Goal: Information Seeking & Learning: Learn about a topic

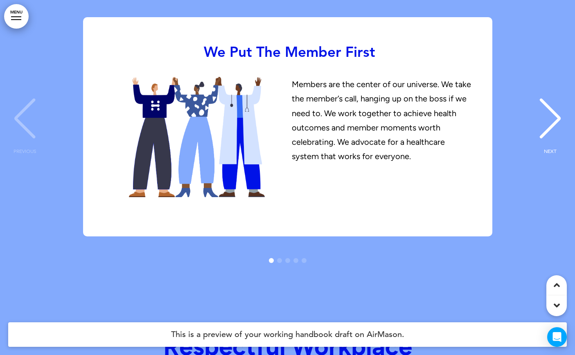
scroll to position [2875, 0]
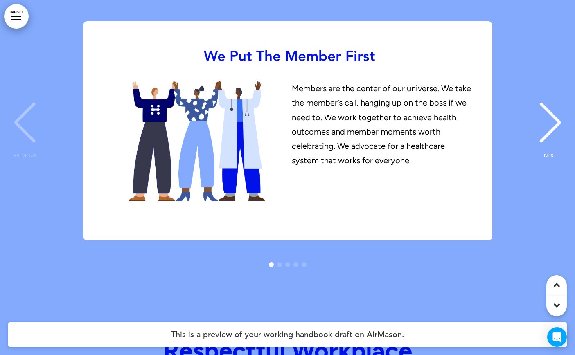
click at [552, 110] on div "NEXT" at bounding box center [550, 130] width 25 height 41
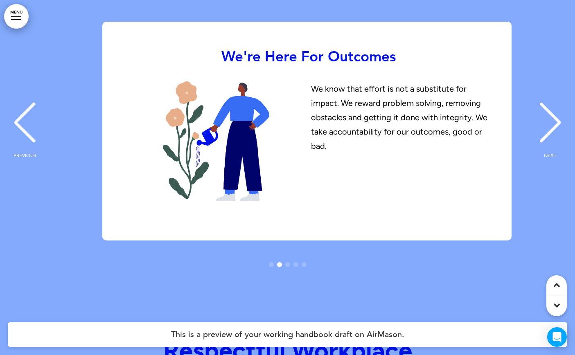
click at [552, 110] on div "NEXT" at bounding box center [550, 130] width 25 height 41
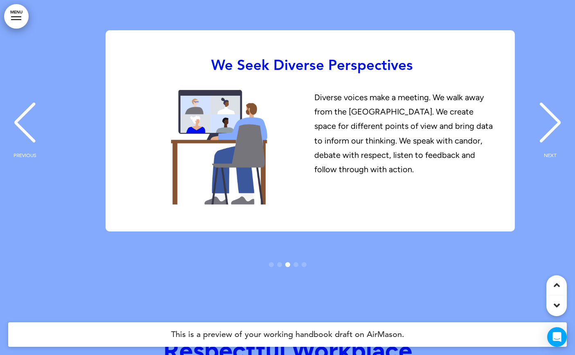
click at [552, 110] on div "NEXT" at bounding box center [550, 130] width 25 height 41
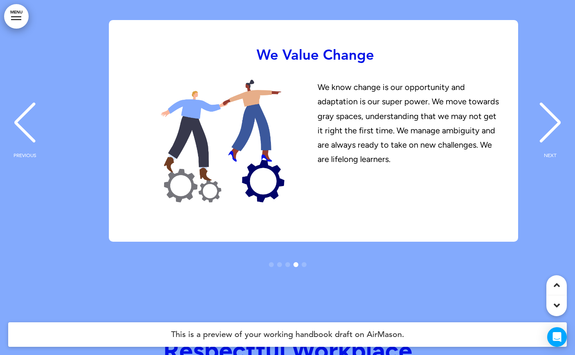
click at [552, 110] on div "NEXT" at bounding box center [550, 130] width 25 height 41
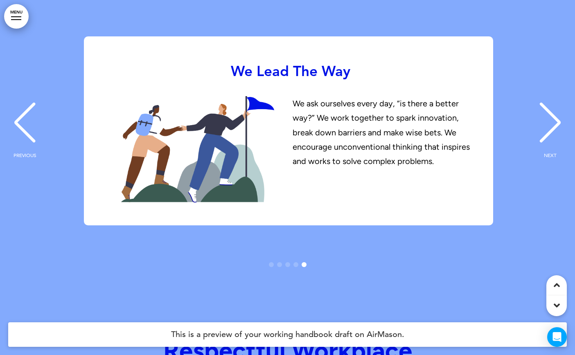
click at [552, 105] on div "We Put The Member First Members are the center of our universe. We take the mem…" at bounding box center [287, 144] width 558 height 266
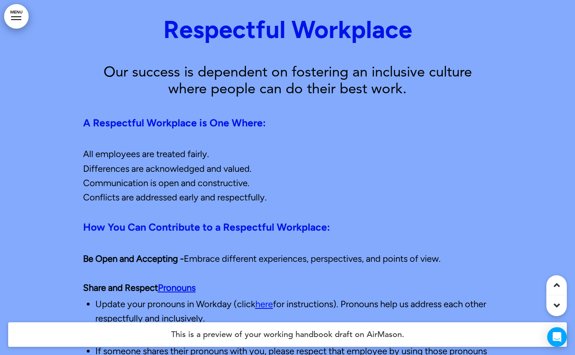
scroll to position [3205, 0]
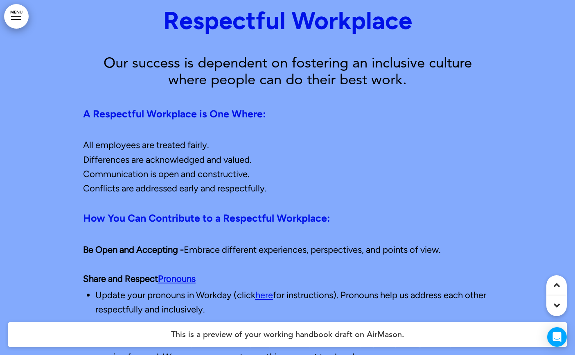
click at [179, 273] on link "Pronouns" at bounding box center [177, 278] width 38 height 11
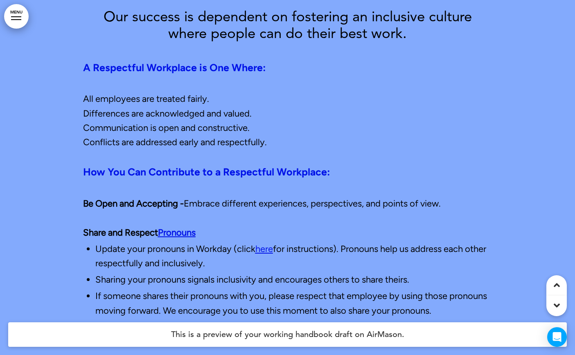
scroll to position [3270, 0]
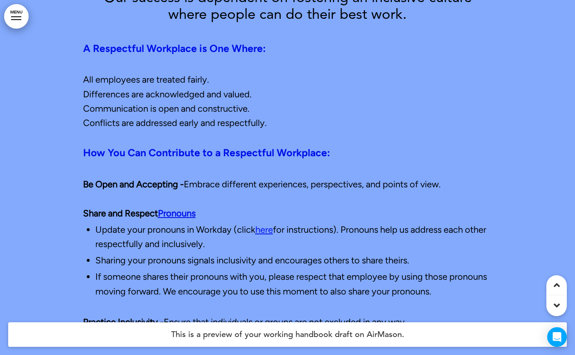
click at [269, 224] on link "here" at bounding box center [264, 229] width 18 height 11
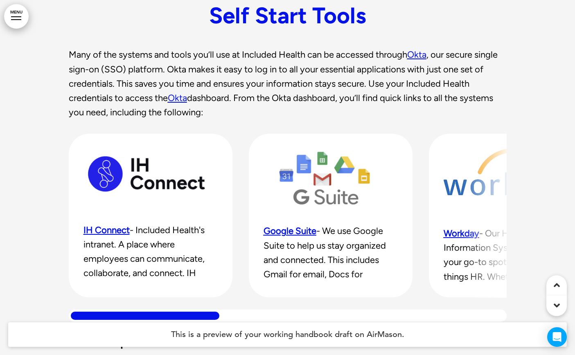
scroll to position [6491, 0]
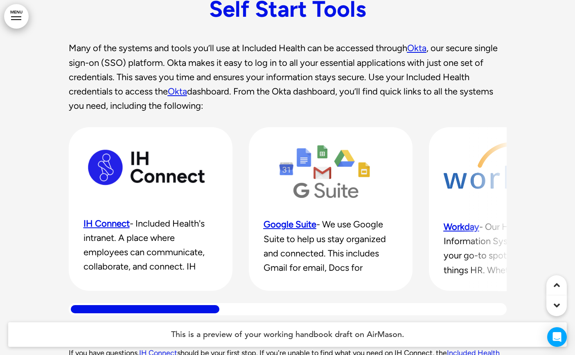
click at [419, 43] on link "Okta" at bounding box center [416, 48] width 19 height 11
click at [182, 86] on link "Okta" at bounding box center [177, 91] width 19 height 11
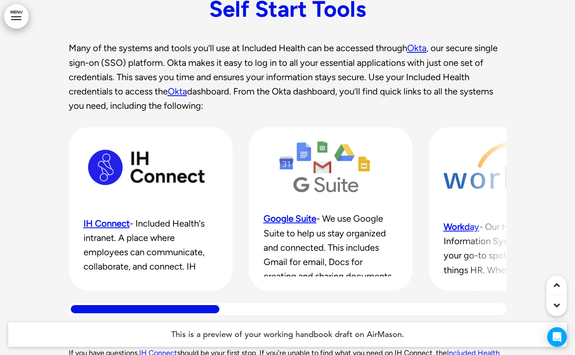
scroll to position [5, 0]
click at [113, 218] on link "IH Connect" at bounding box center [106, 223] width 46 height 11
click at [111, 218] on link "IH Connect" at bounding box center [106, 223] width 46 height 11
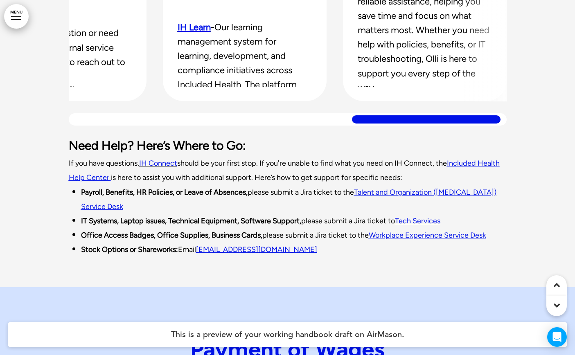
scroll to position [6686, 0]
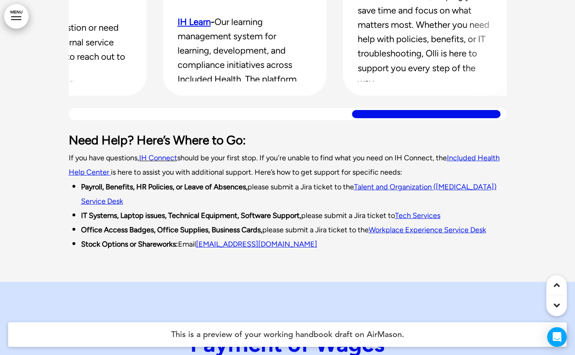
click at [175, 153] on span "IH Connect" at bounding box center [158, 157] width 38 height 9
click at [462, 182] on link "Talent and Organization ([MEDICAL_DATA]) Service Desk" at bounding box center [288, 193] width 415 height 23
click at [425, 211] on link "Tech Services﻿" at bounding box center [417, 215] width 45 height 9
click at [443, 225] on link "Workplace Experience Service Desk" at bounding box center [427, 229] width 117 height 9
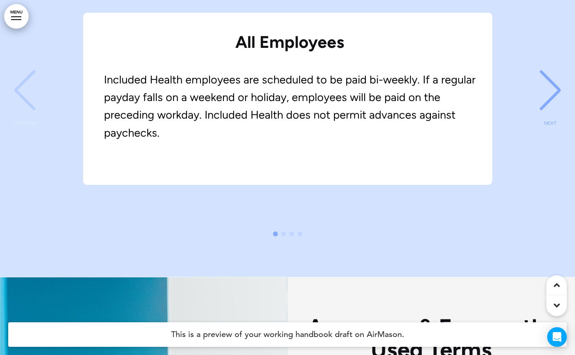
scroll to position [7049, 0]
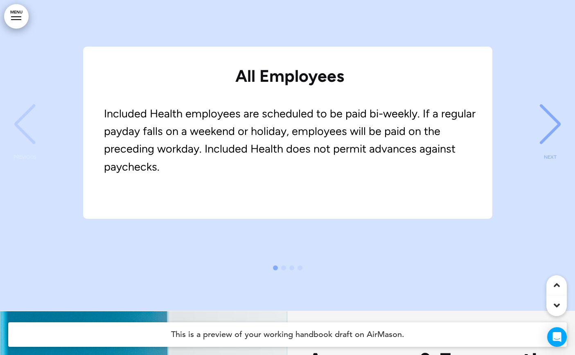
click at [536, 91] on div "All Employees Included Health employees are scheduled to be paid bi-weekly. If …" at bounding box center [287, 133] width 558 height 172
click at [545, 111] on div "NEXT" at bounding box center [550, 131] width 25 height 41
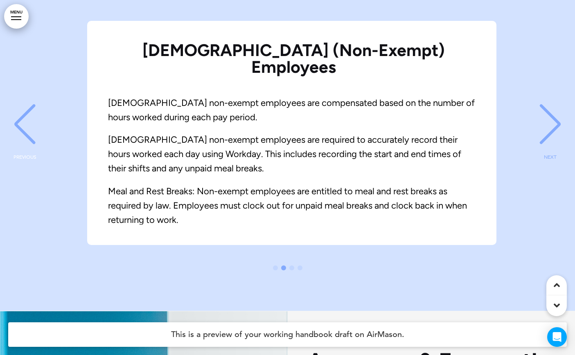
click at [545, 111] on div "NEXT" at bounding box center [550, 131] width 25 height 41
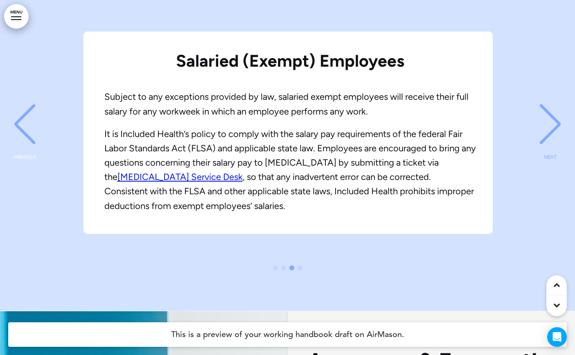
scroll to position [0, 1125]
click at [242, 171] on link "[MEDICAL_DATA] Service Desk" at bounding box center [179, 176] width 125 height 11
click at [23, 111] on div "PREVIOUS" at bounding box center [24, 131] width 25 height 41
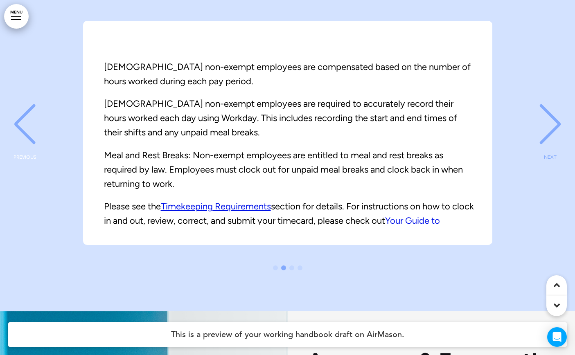
scroll to position [38, 0]
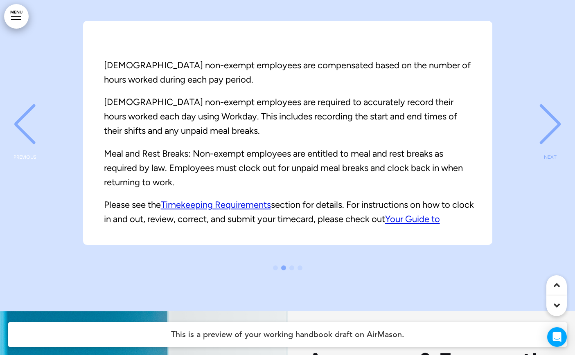
click at [237, 199] on link "Timekeeping Requirements" at bounding box center [216, 204] width 110 height 11
click at [426, 214] on link "Your Guide to Timekeeping on IH Connect" at bounding box center [272, 226] width 336 height 25
click at [427, 214] on link "Your Guide to Timekeeping on IH Connect" at bounding box center [272, 226] width 336 height 25
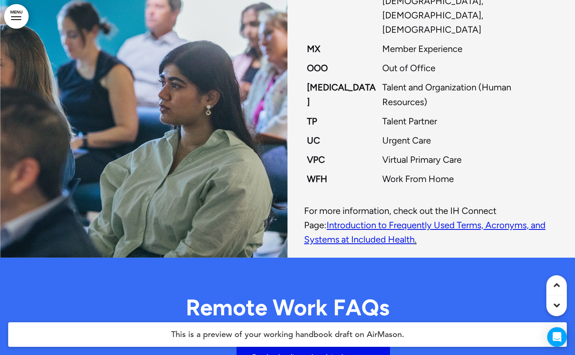
scroll to position [7471, 0]
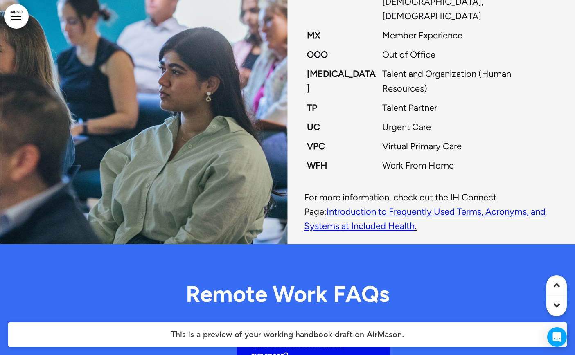
click at [371, 206] on span "Introduction to Frequently Used Terms, Acronyms, and Systems at Included Health" at bounding box center [424, 218] width 241 height 25
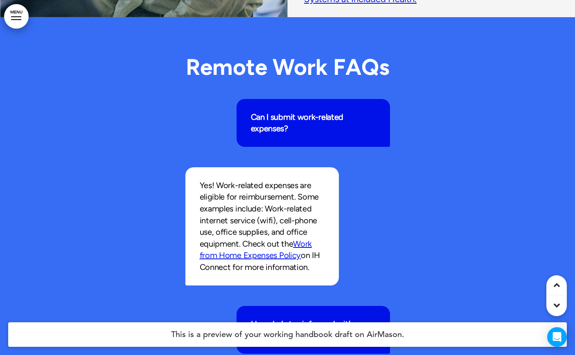
scroll to position [7702, 0]
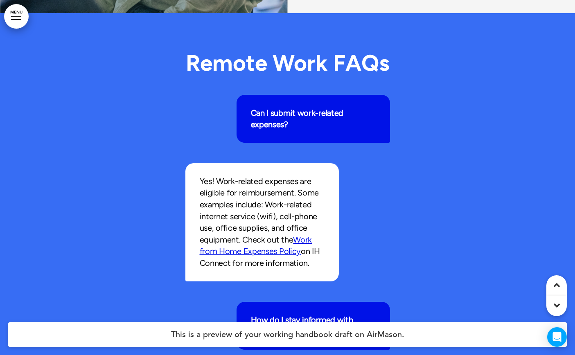
click at [299, 235] on link "Work from Home Expenses Policy" at bounding box center [256, 246] width 113 height 22
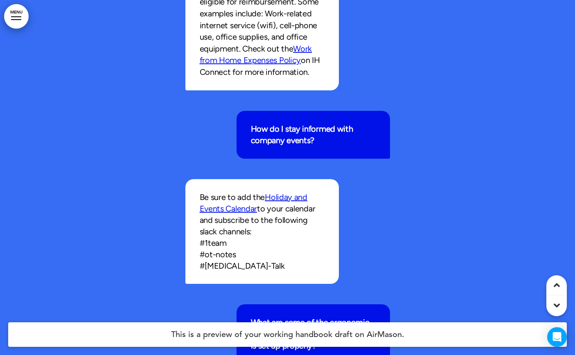
scroll to position [7897, 0]
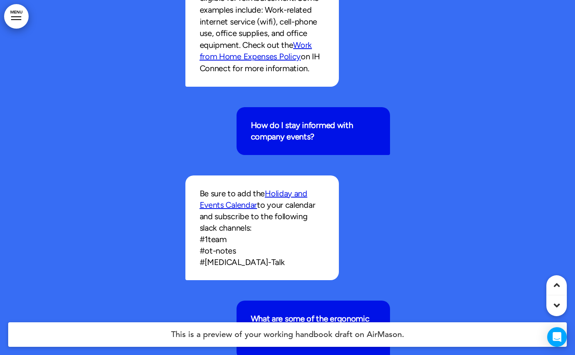
click at [303, 189] on link "Holiday and Events Calendar" at bounding box center [254, 199] width 108 height 21
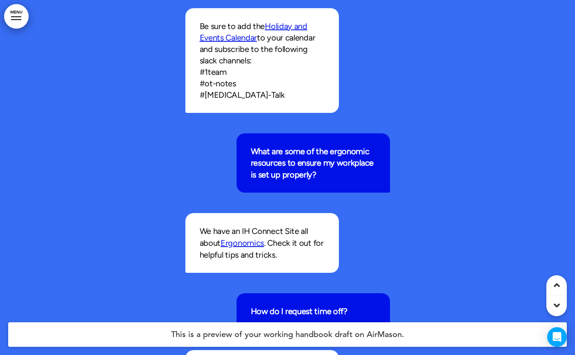
scroll to position [8071, 0]
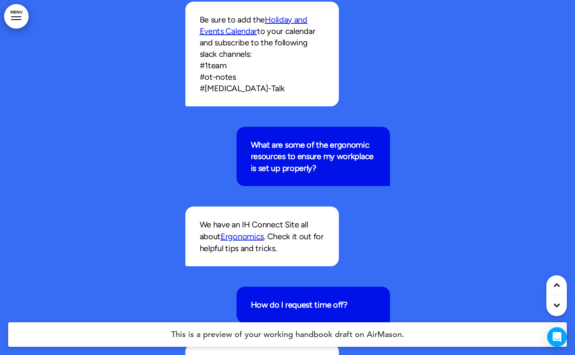
click at [258, 232] on link "Ergonomics" at bounding box center [242, 237] width 43 height 10
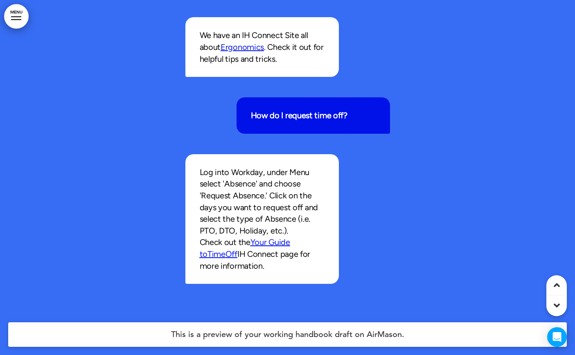
scroll to position [8269, 0]
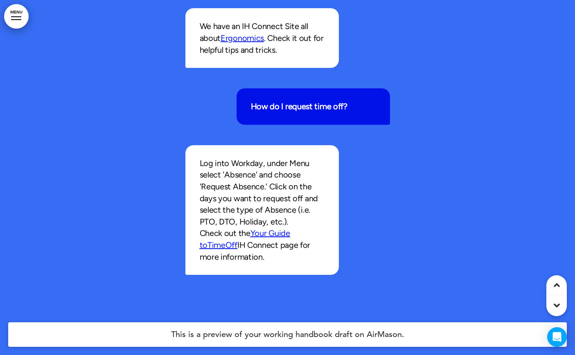
click at [214, 240] on link "Ti" at bounding box center [210, 245] width 6 height 10
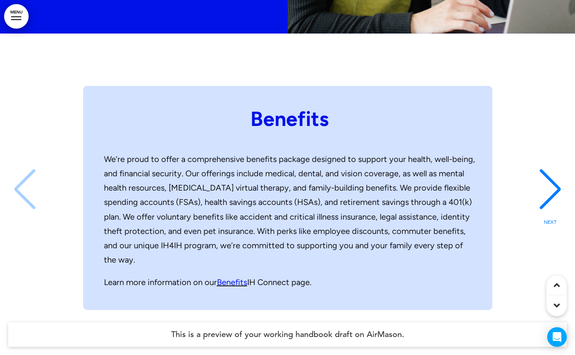
scroll to position [8959, 0]
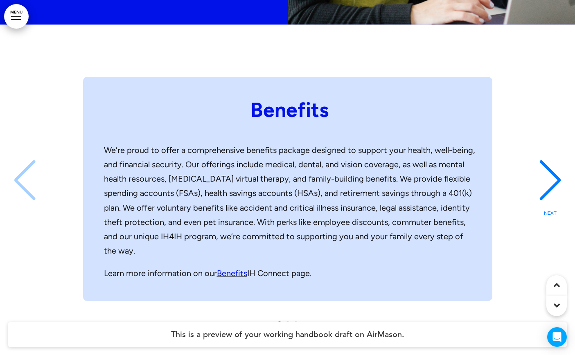
click at [239, 268] on span "Benefits" at bounding box center [232, 273] width 30 height 10
click at [235, 268] on span "Benefits" at bounding box center [232, 273] width 30 height 10
click at [222, 268] on span "Benefits" at bounding box center [232, 273] width 30 height 10
click at [554, 167] on div "NEXT" at bounding box center [550, 187] width 25 height 41
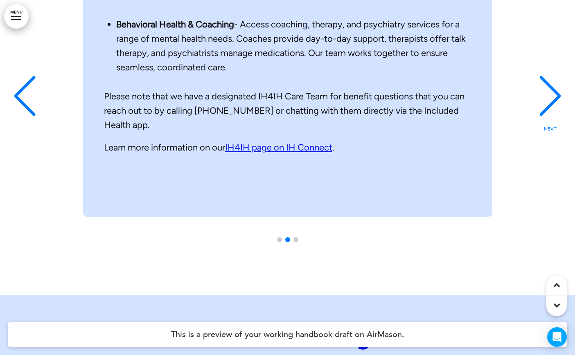
scroll to position [9026, 0]
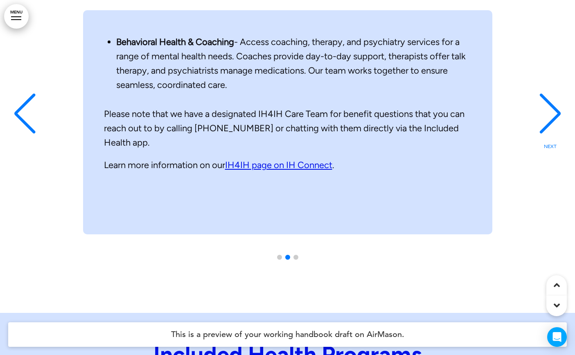
click at [291, 160] on link "IH4IH page on IH Connect" at bounding box center [278, 165] width 107 height 11
click at [251, 160] on link "IH4IH page on IH Connect" at bounding box center [278, 165] width 107 height 11
click at [552, 101] on div "NEXT" at bounding box center [550, 121] width 25 height 41
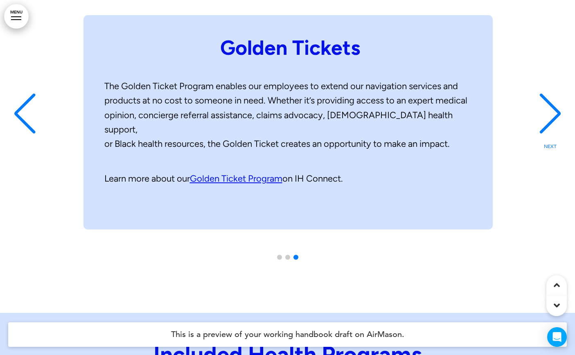
scroll to position [0, 1125]
click at [245, 173] on link "Golden Ticket Program" at bounding box center [235, 178] width 92 height 11
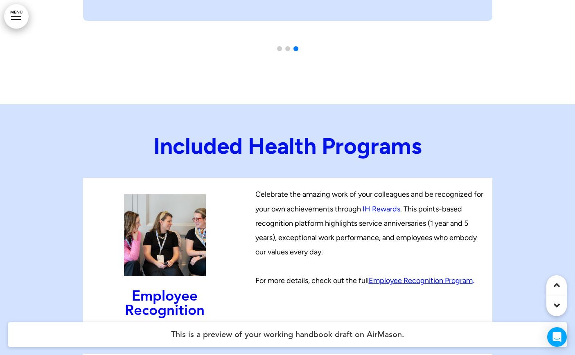
scroll to position [9276, 0]
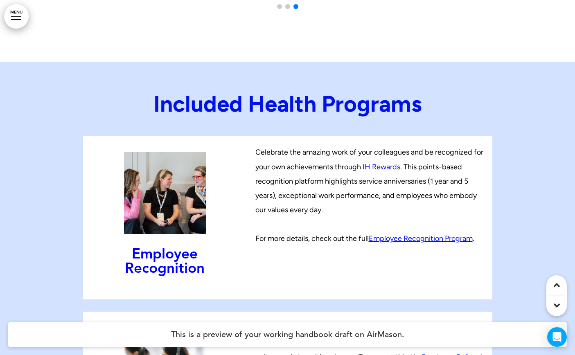
click at [388, 162] on span "IH Rewards" at bounding box center [381, 166] width 38 height 9
click at [435, 234] on link "﻿Employee Recognition Program" at bounding box center [421, 238] width 104 height 9
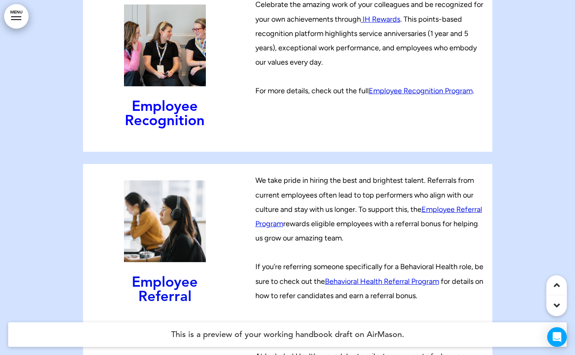
scroll to position [9427, 0]
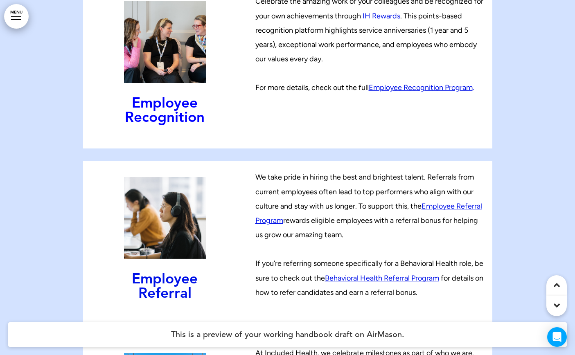
click at [444, 202] on link "Employee Referral Program" at bounding box center [368, 213] width 227 height 23
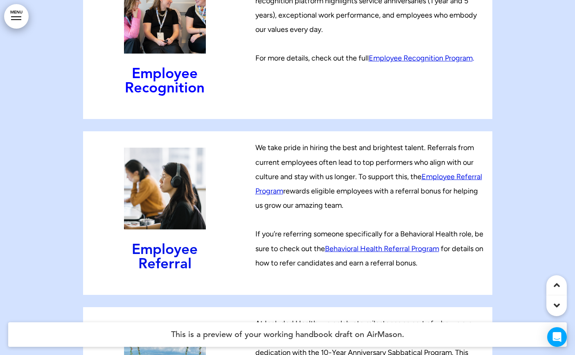
scroll to position [9460, 0]
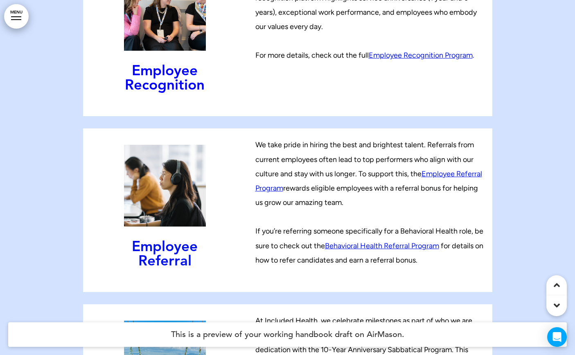
click at [366, 241] on link "Behavioral Health Referral Program" at bounding box center [382, 245] width 114 height 9
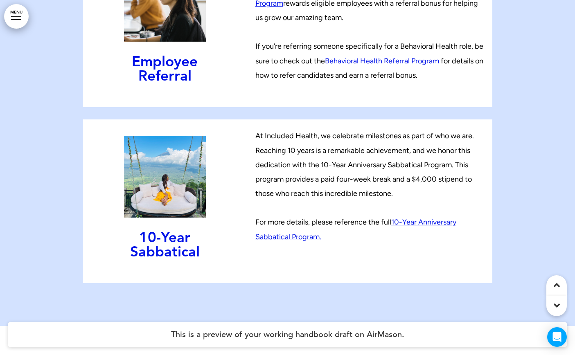
scroll to position [9651, 0]
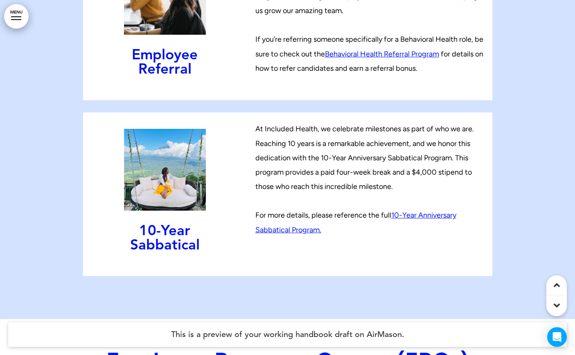
click at [419, 211] on link "10-Year Anniversary Sabbatical Program." at bounding box center [355, 222] width 201 height 23
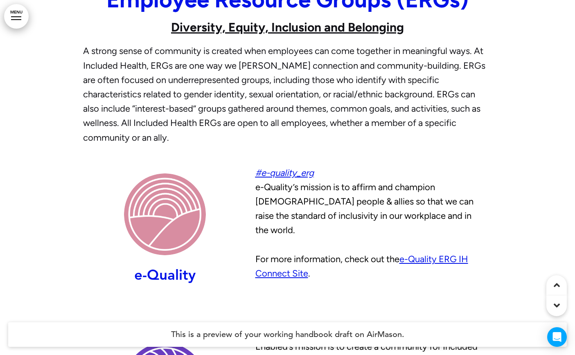
scroll to position [10016, 0]
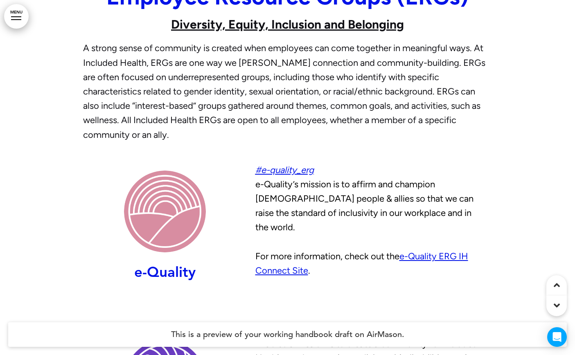
click at [297, 251] on link "﻿e-Quality ERG IH Connect Site" at bounding box center [361, 263] width 213 height 25
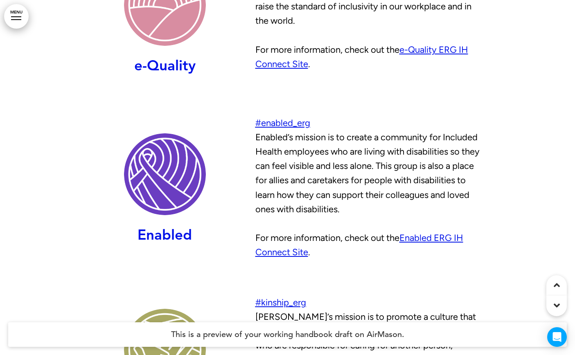
scroll to position [10230, 0]
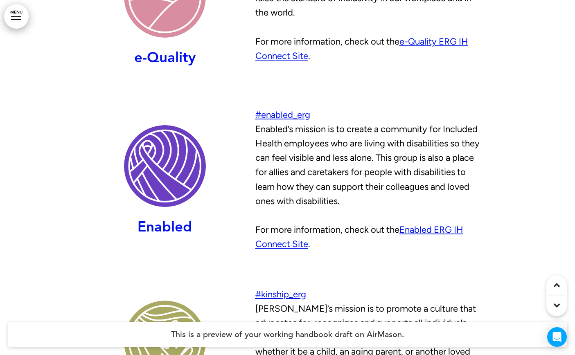
click at [422, 224] on link "﻿Enabled ERG IH Connect Site" at bounding box center [359, 236] width 208 height 25
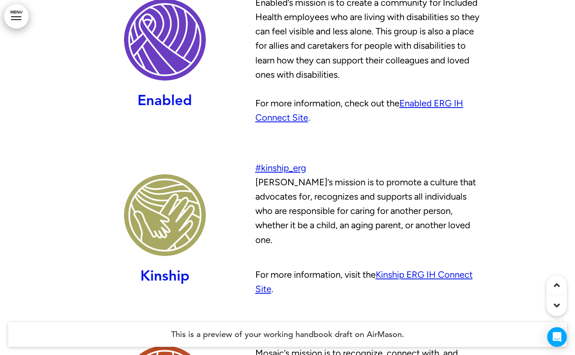
scroll to position [10361, 0]
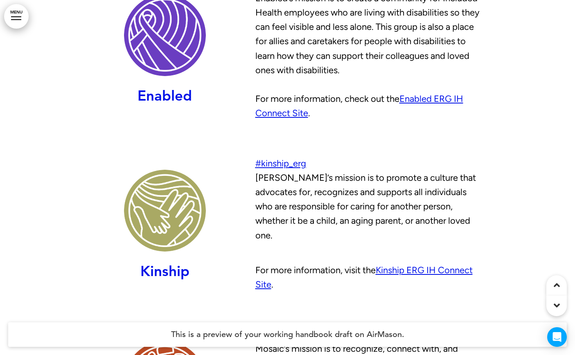
click at [429, 265] on link "﻿Kinship ERG IH Connect Site" at bounding box center [363, 277] width 217 height 25
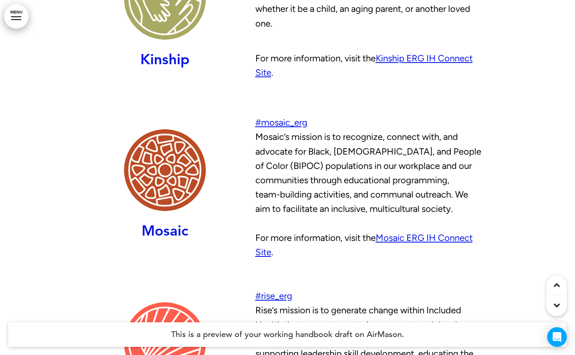
scroll to position [10586, 0]
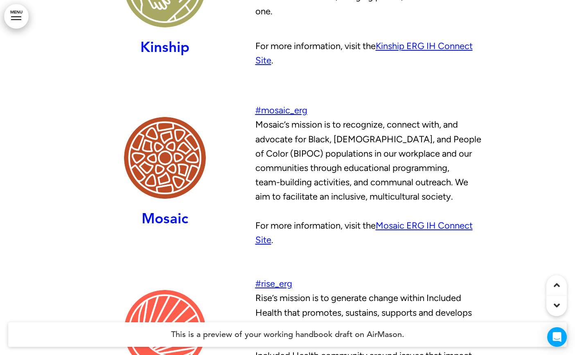
click at [409, 220] on link "﻿Mosaic ERG IH Connect Site" at bounding box center [363, 232] width 217 height 25
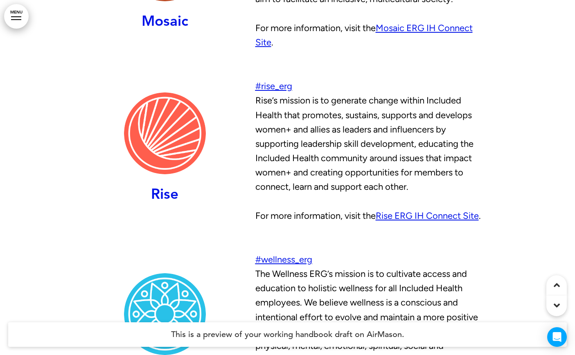
scroll to position [10792, 0]
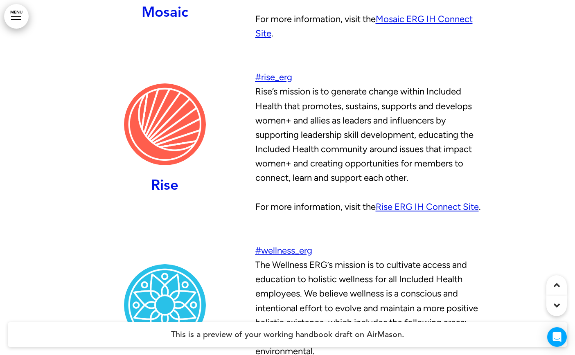
click at [432, 201] on link "﻿Rise ERG IH Connect Site" at bounding box center [427, 206] width 103 height 11
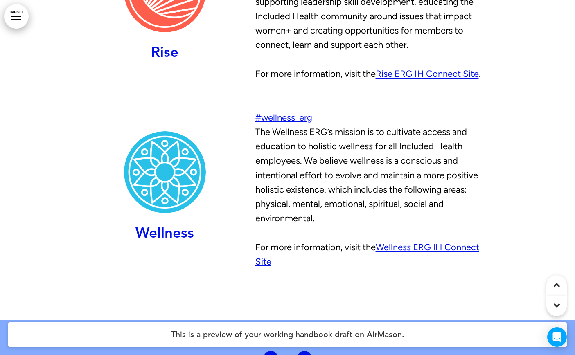
scroll to position [10941, 0]
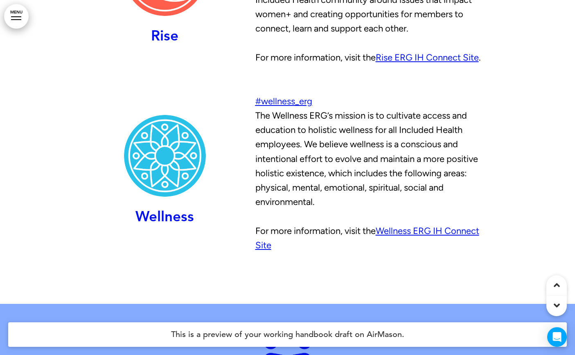
click at [416, 225] on link "Wellness ERG IH Connect Site" at bounding box center [367, 237] width 224 height 25
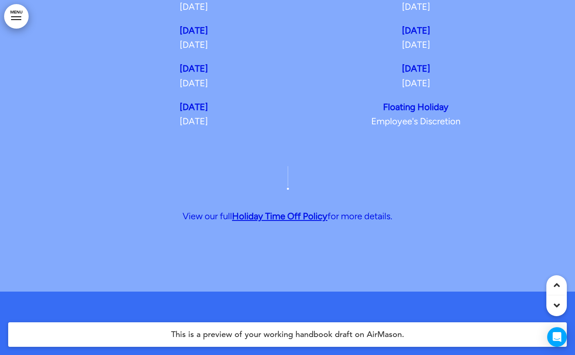
scroll to position [11500, 0]
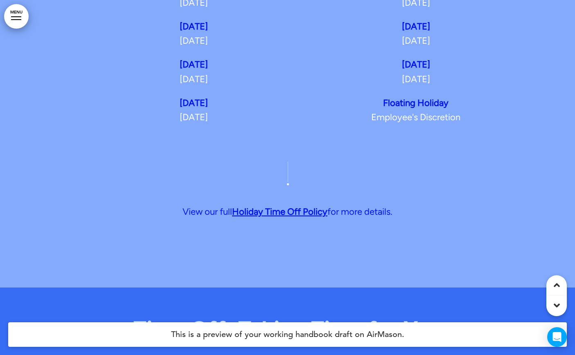
click at [307, 206] on span "Holiday Time Off Policy" at bounding box center [279, 211] width 95 height 11
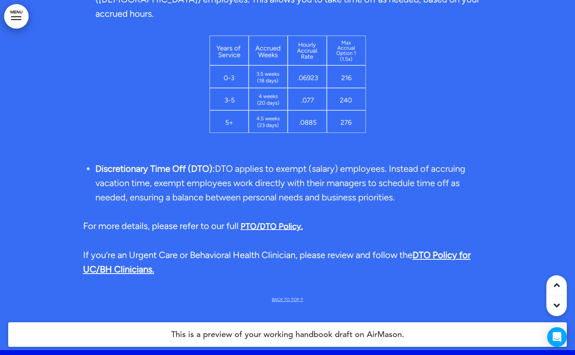
scroll to position [11932, 0]
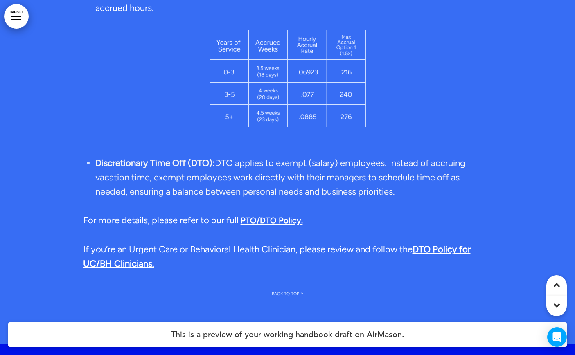
click at [292, 216] on span "PTO/DTO Policy." at bounding box center [272, 221] width 62 height 10
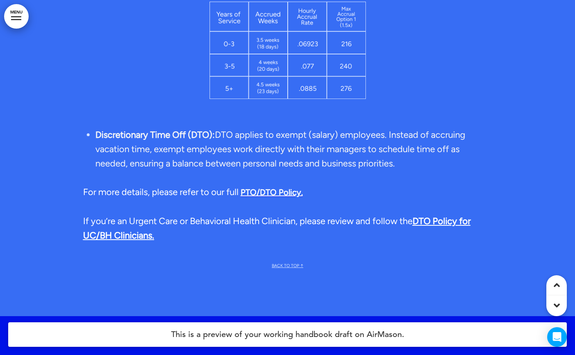
scroll to position [11961, 0]
click at [435, 215] on link "DTO Policy for UC/BH Clinicians" at bounding box center [276, 227] width 387 height 25
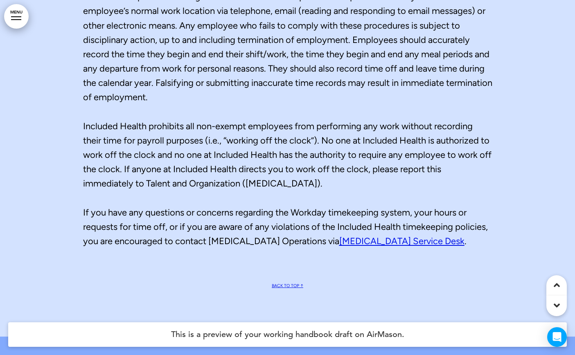
scroll to position [13040, 0]
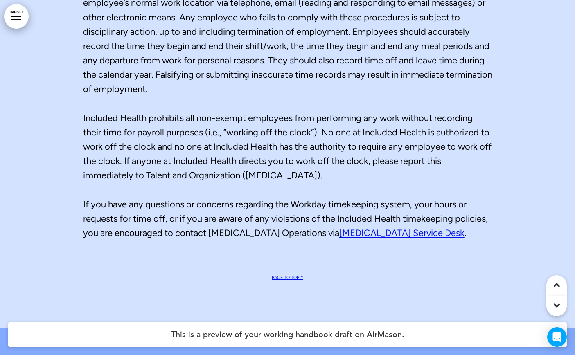
click at [369, 227] on link "[MEDICAL_DATA] Service Desk" at bounding box center [401, 232] width 125 height 11
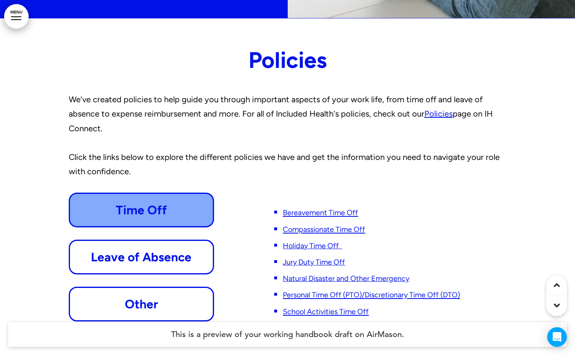
scroll to position [14326, 0]
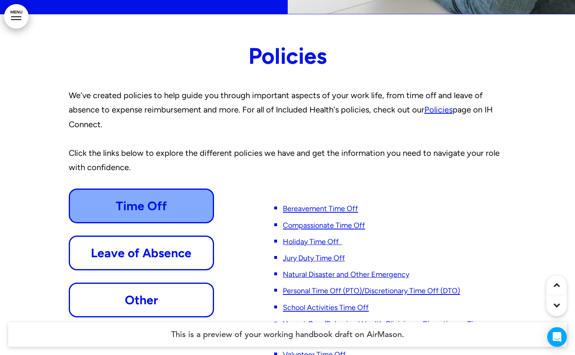
click at [434, 105] on link "﻿Policies" at bounding box center [438, 110] width 28 height 10
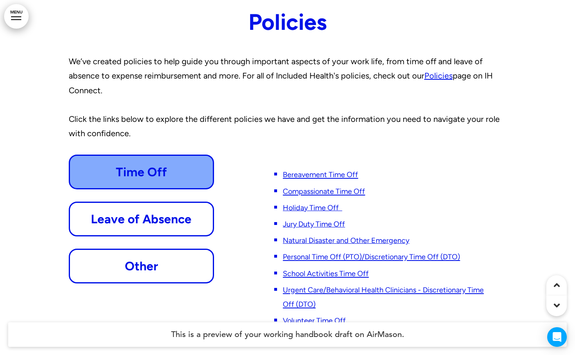
scroll to position [14366, 0]
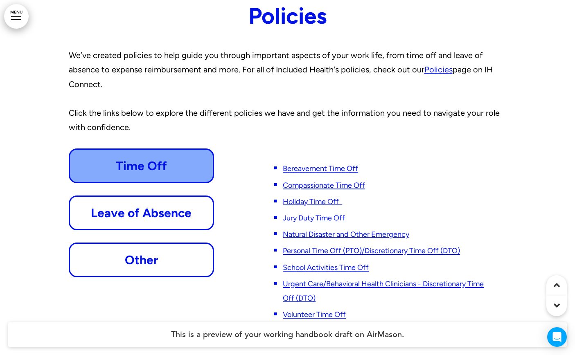
click at [352, 164] on span "Bereavement Time Off" at bounding box center [320, 168] width 75 height 9
click at [314, 181] on span "Compassionate Time Off" at bounding box center [324, 185] width 82 height 9
click at [315, 194] on li "﻿Holiday Time Off" at bounding box center [383, 201] width 201 height 14
click at [314, 197] on link "﻿Holiday Time Off" at bounding box center [312, 201] width 59 height 9
click at [326, 230] on link "Natural Disaster and Other Emergency" at bounding box center [346, 234] width 126 height 9
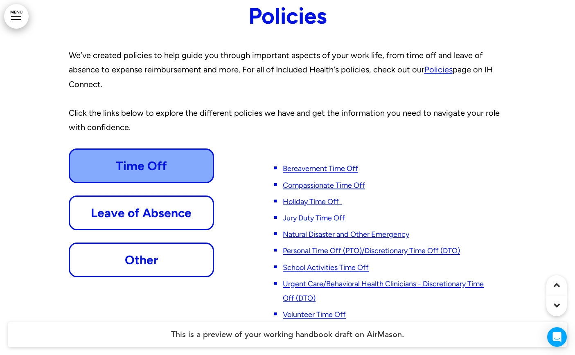
click at [320, 214] on link "Jury Duty Time Off" at bounding box center [314, 218] width 62 height 9
click at [340, 246] on span "Personal Time Off (PTO)/Discretionary Time Off (DTO)" at bounding box center [371, 250] width 177 height 9
click at [330, 263] on span "School Activities Time Off" at bounding box center [326, 267] width 86 height 9
click at [327, 279] on span "Urgent Care/Behavioral Health Clinicians - Discretionary Time Off (DTO)" at bounding box center [383, 290] width 201 height 23
click at [321, 279] on span "Urgent Care/Behavioral Health Clinicians - Discretionary Time Off (DTO)" at bounding box center [383, 290] width 201 height 23
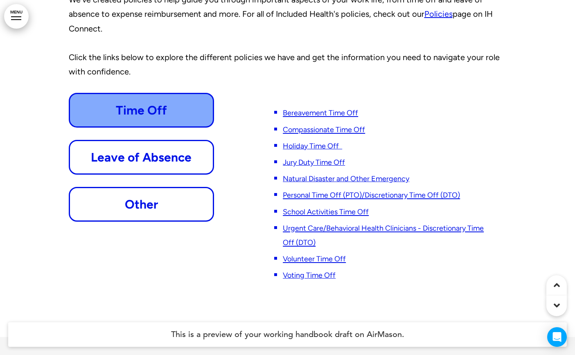
scroll to position [14426, 0]
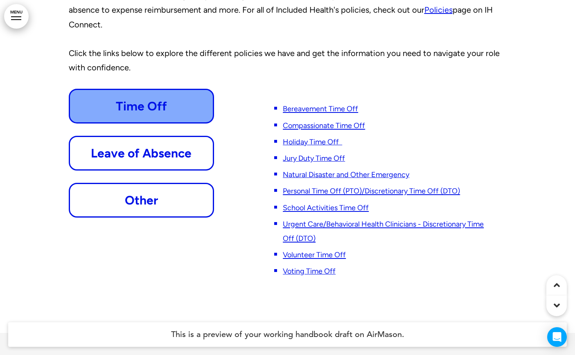
click at [331, 250] on span "Volunteer Time Off" at bounding box center [314, 254] width 63 height 9
click at [317, 267] on link "Voting Time Off" at bounding box center [309, 271] width 53 height 9
click at [173, 145] on p "Leave of Absence" at bounding box center [141, 153] width 127 height 16
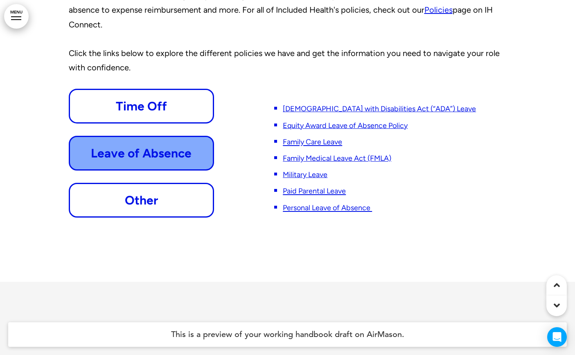
click at [318, 104] on link "[DEMOGRAPHIC_DATA] with Disabilities Act (“ADA”) Leave" at bounding box center [379, 108] width 193 height 9
click at [310, 121] on link "Equity Award Leave of Absence Policy" at bounding box center [345, 125] width 125 height 9
click at [308, 137] on span "Family Care Leave" at bounding box center [312, 141] width 59 height 9
click at [308, 154] on link "Family Medical Leave Act (FMLA)" at bounding box center [337, 158] width 108 height 9
click at [309, 187] on span "﻿Paid Parental Leave" at bounding box center [314, 191] width 63 height 9
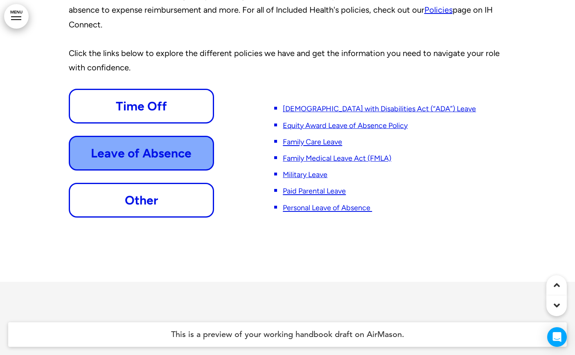
click at [344, 203] on span "Personal Leave of Absence ﻿" at bounding box center [327, 207] width 89 height 9
click at [165, 192] on p "Other" at bounding box center [141, 200] width 127 height 16
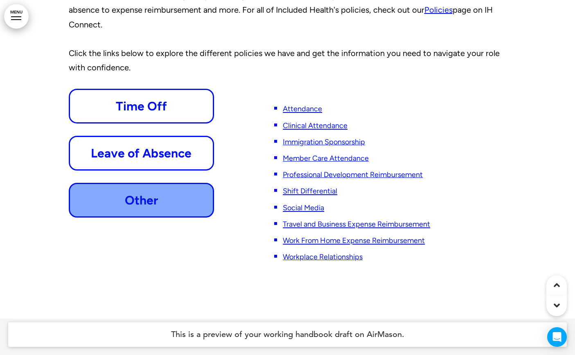
click at [308, 104] on span "Attendance" at bounding box center [302, 108] width 39 height 9
click at [331, 121] on span "Clinical Attendance" at bounding box center [315, 125] width 65 height 9
click at [338, 137] on link "Immigration Sponsorship" at bounding box center [324, 141] width 82 height 9
click at [331, 154] on link "Member Care Attendance" at bounding box center [326, 158] width 86 height 9
click at [333, 170] on link "Professional Development Reimbursement" at bounding box center [353, 174] width 140 height 9
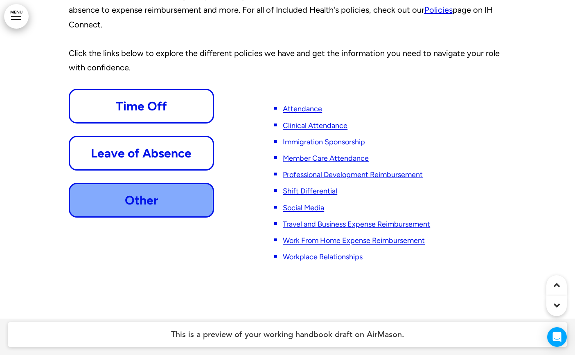
click at [319, 187] on span "Shift Differential" at bounding box center [310, 191] width 54 height 9
click at [315, 203] on span "Social Media" at bounding box center [303, 207] width 41 height 9
click at [333, 220] on span "Travel and Business Expense Reimbursement" at bounding box center [356, 224] width 147 height 9
click at [340, 236] on span "Work From Home Expense Reimbursement" at bounding box center [354, 240] width 142 height 9
click at [320, 252] on link "Workplace Relationships" at bounding box center [323, 256] width 80 height 9
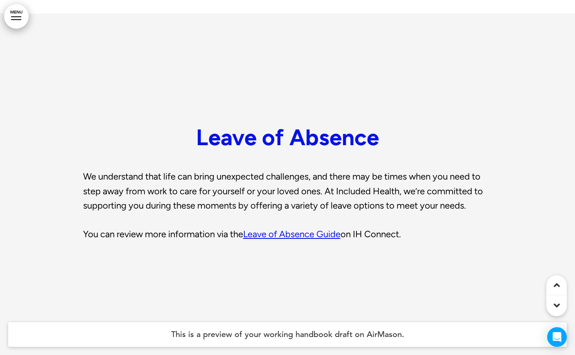
scroll to position [14765, 0]
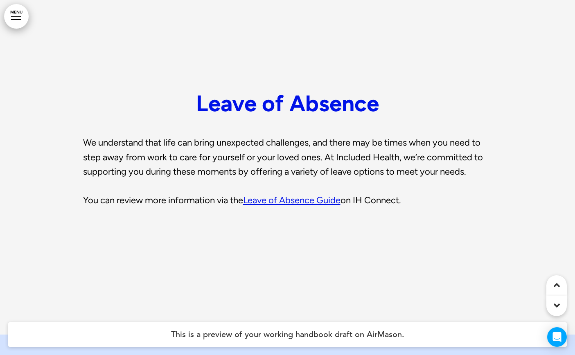
click at [321, 195] on link "Leave of Absence Guide" at bounding box center [291, 200] width 97 height 11
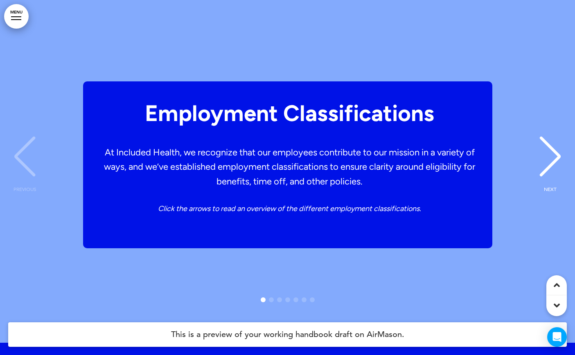
scroll to position [15921, 0]
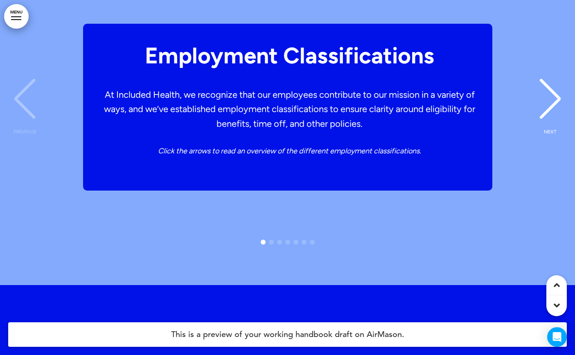
click at [554, 86] on div "NEXT" at bounding box center [550, 106] width 25 height 41
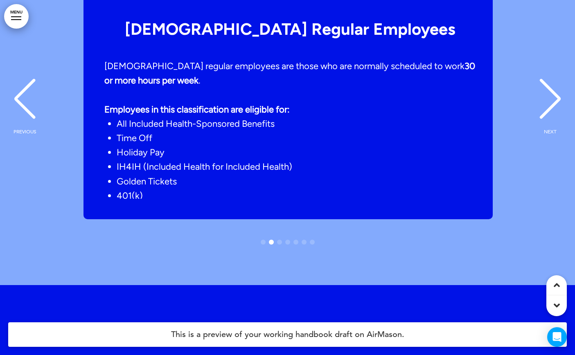
scroll to position [0, 563]
click at [554, 86] on div "NEXT" at bounding box center [550, 106] width 25 height 41
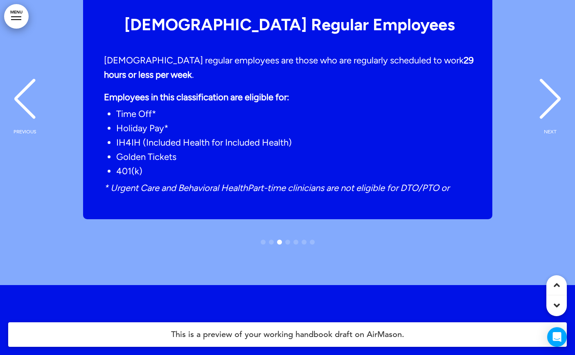
click at [554, 86] on div "NEXT" at bounding box center [550, 106] width 25 height 41
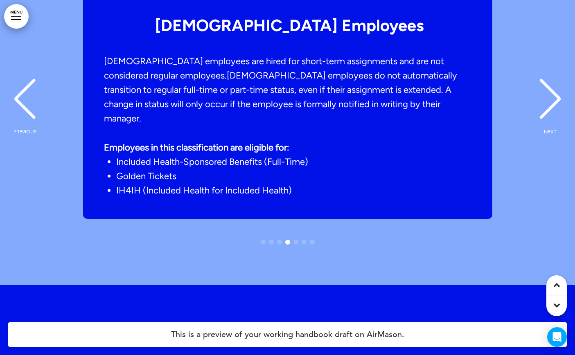
click at [554, 86] on div "NEXT" at bounding box center [550, 106] width 25 height 41
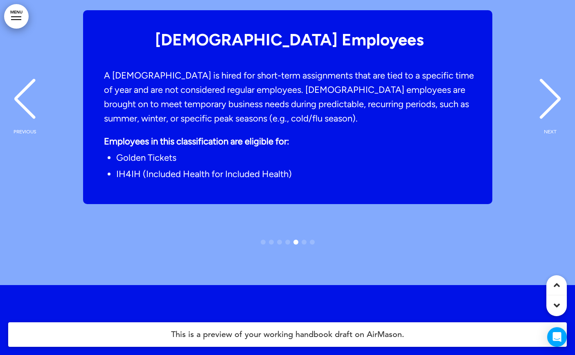
click at [554, 86] on div "NEXT" at bounding box center [550, 106] width 25 height 41
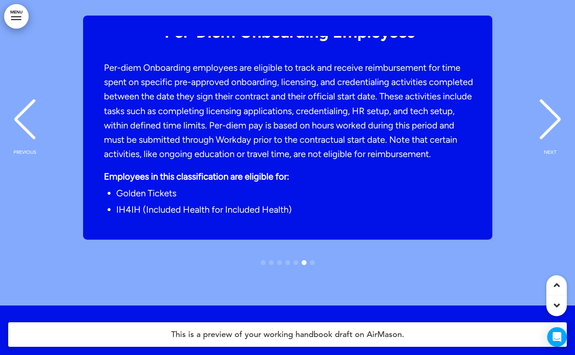
scroll to position [27, 0]
click at [553, 106] on div "NEXT" at bounding box center [550, 126] width 25 height 41
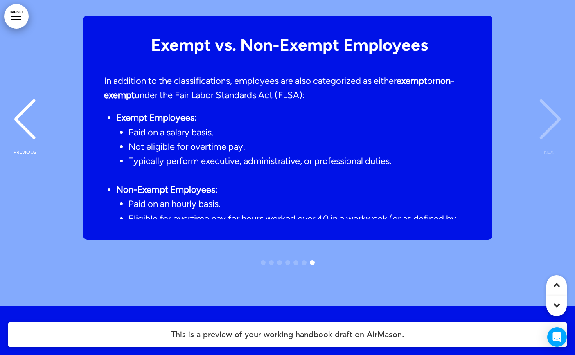
scroll to position [36, 0]
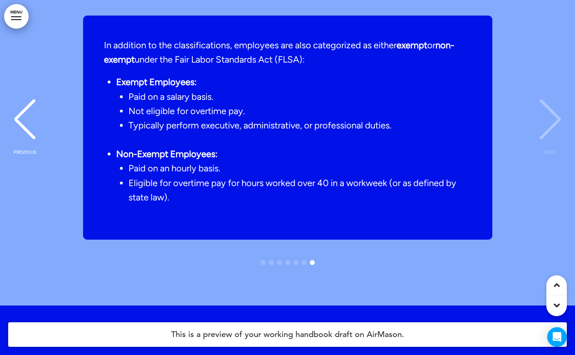
click at [552, 98] on div "Exempt vs. Non-Exempt Employees In addition to the classifications, employees a…" at bounding box center [287, 128] width 558 height 224
click at [554, 92] on div "Exempt vs. Non-Exempt Employees In addition to the classifications, employees a…" at bounding box center [287, 128] width 558 height 224
click at [554, 91] on div "Exempt vs. Non-Exempt Employees In addition to the classifications, employees a…" at bounding box center [287, 128] width 558 height 224
click at [554, 108] on div "Exempt vs. Non-Exempt Employees In addition to the classifications, employees a…" at bounding box center [287, 128] width 558 height 224
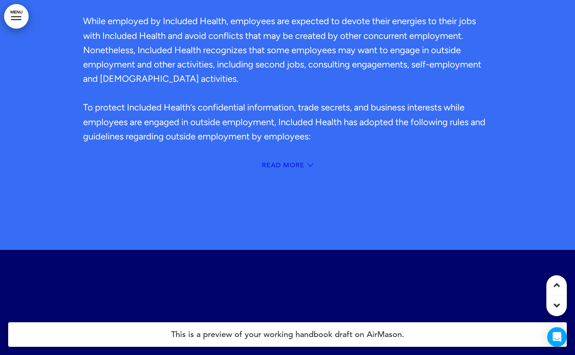
scroll to position [18907, 0]
click at [283, 162] on span "Read More" at bounding box center [283, 165] width 43 height 7
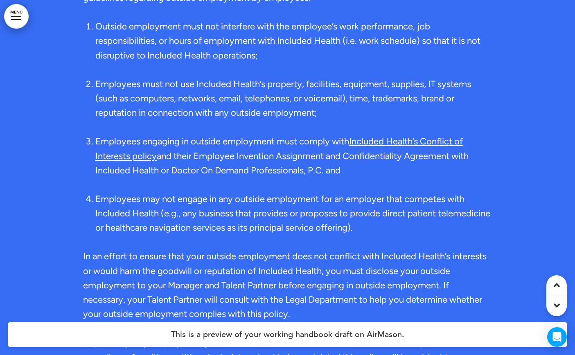
scroll to position [19021, 0]
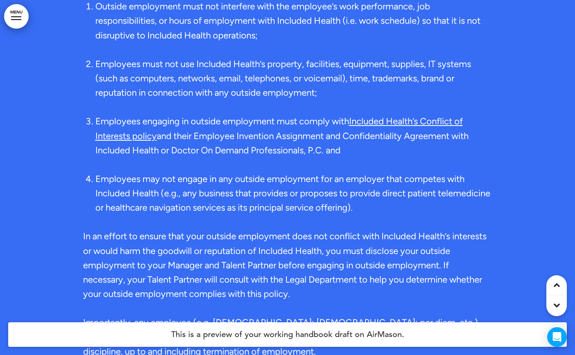
click at [392, 116] on link "Included Health’s Conflict of Interests policy" at bounding box center [278, 128] width 367 height 25
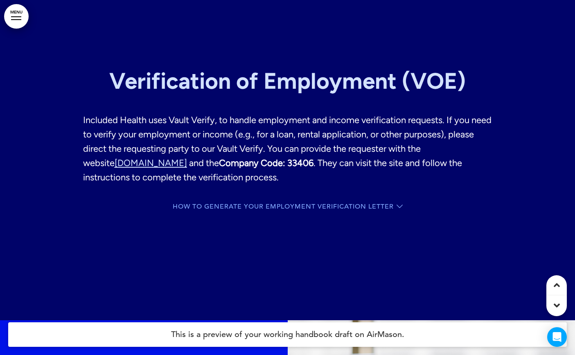
scroll to position [19502, 0]
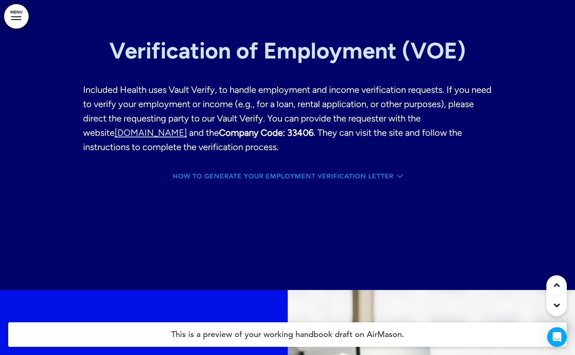
click at [297, 173] on span "How to Generate Your Employment Verification Letter" at bounding box center [283, 176] width 221 height 7
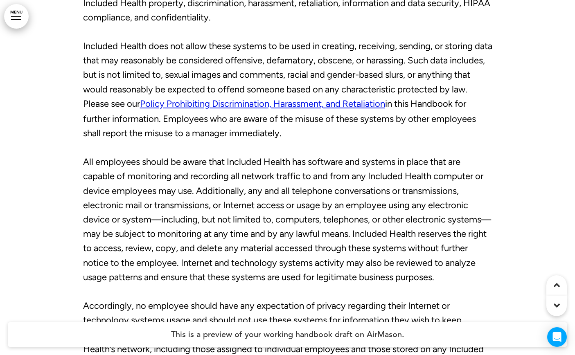
scroll to position [20877, 0]
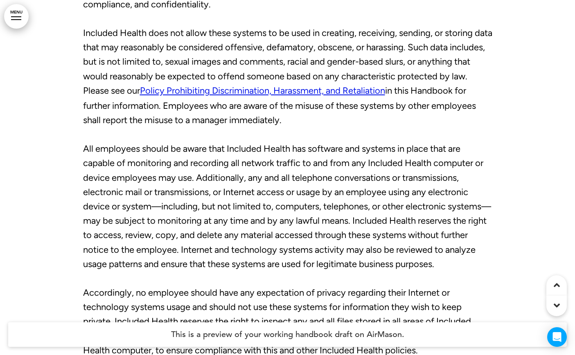
click at [358, 85] on link "Policy Prohibiting Discrimination, Harassment, and Retaliation" at bounding box center [262, 90] width 245 height 11
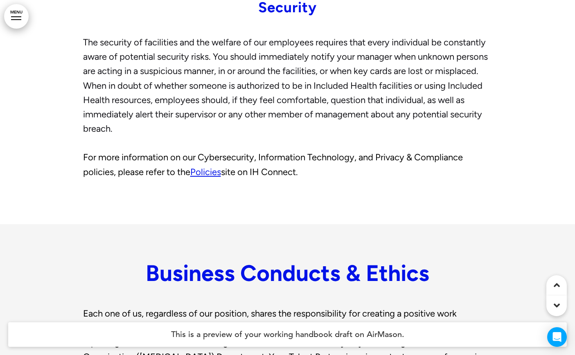
scroll to position [21382, 0]
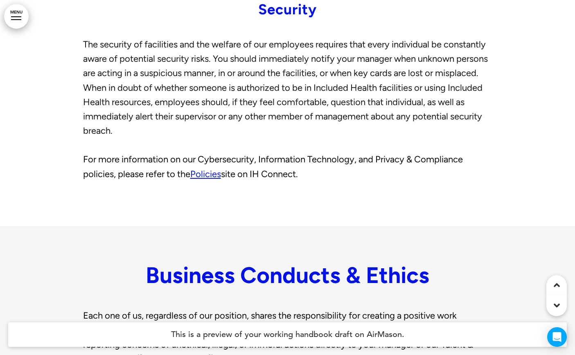
click at [207, 169] on link "﻿Policies" at bounding box center [205, 174] width 31 height 11
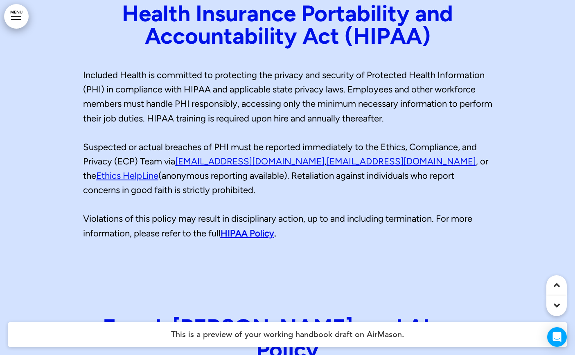
scroll to position [22298, 0]
click at [263, 227] on link "HIPAA Policy" at bounding box center [248, 232] width 54 height 11
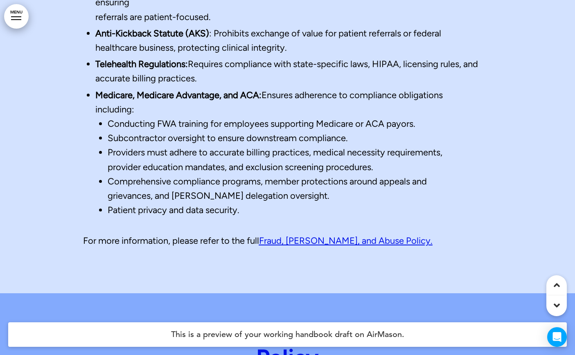
scroll to position [22945, 0]
click at [362, 235] on span "Fraud, [PERSON_NAME], and Abuse Policy." at bounding box center [345, 240] width 173 height 11
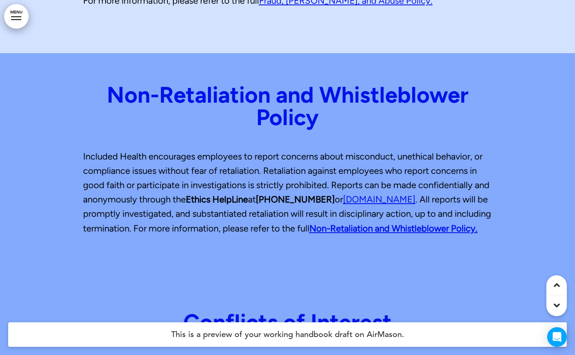
scroll to position [23185, 0]
click at [309, 223] on strong "Non-Retaliation and Whistleblower Policy." at bounding box center [393, 228] width 168 height 11
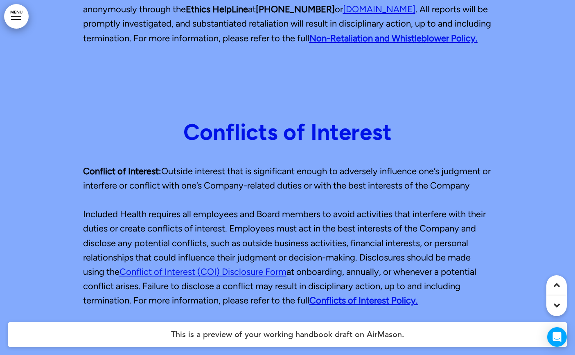
scroll to position [23378, 0]
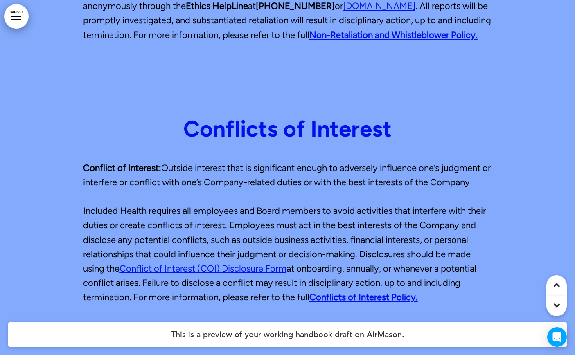
click at [279, 227] on p "Included Health requires all employees and Board members to avoid activities th…" at bounding box center [287, 254] width 409 height 101
click at [278, 263] on link "Conflict of Interest (COI) Disclosure Form" at bounding box center [202, 268] width 167 height 11
click at [371, 292] on strong "Conflicts of Interest Policy." at bounding box center [363, 297] width 108 height 11
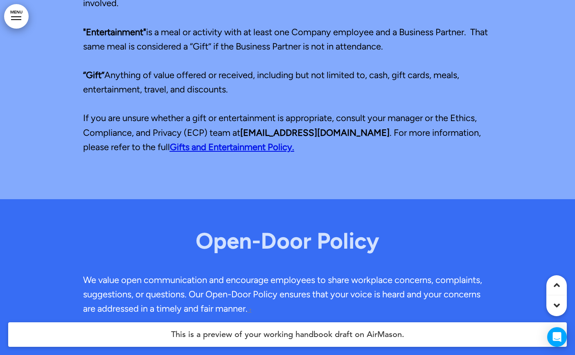
scroll to position [23889, 0]
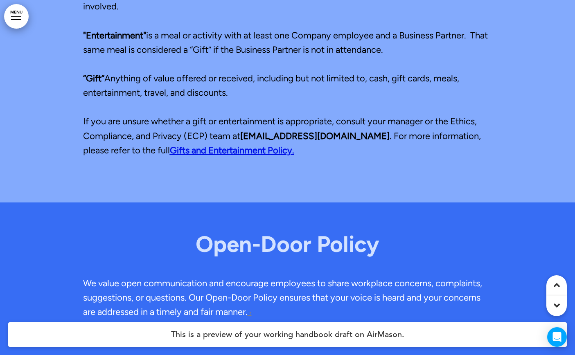
click at [270, 145] on link "Gifts and Entertainment Policy." at bounding box center [232, 150] width 124 height 11
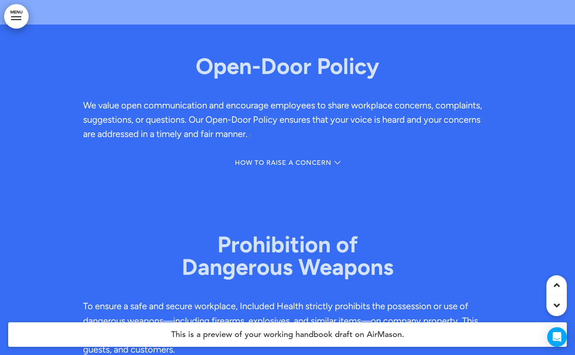
scroll to position [24067, 0]
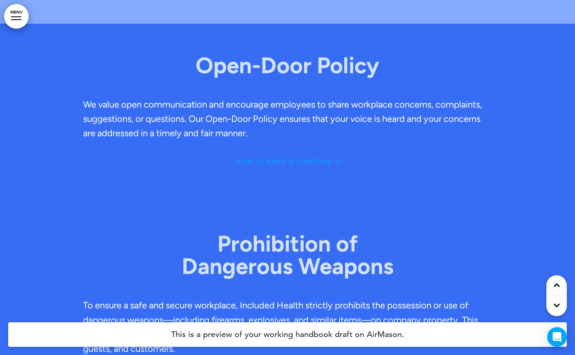
click at [328, 159] on span "How to Raise a Concern" at bounding box center [283, 162] width 97 height 7
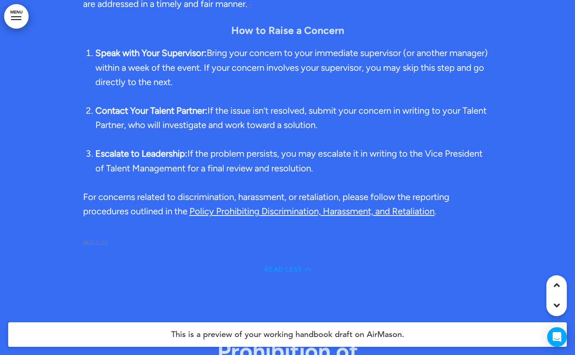
scroll to position [24202, 0]
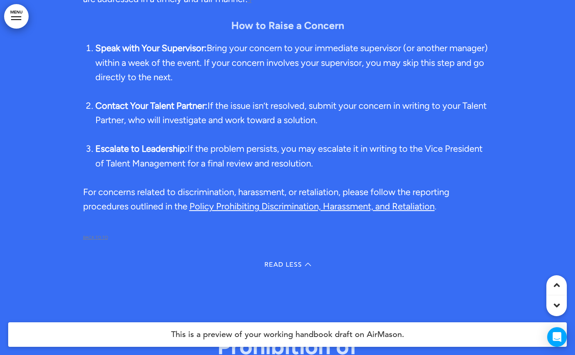
click at [332, 201] on span "Policy Prohibiting Discrimination, Harassment, and Retaliation" at bounding box center [311, 206] width 245 height 11
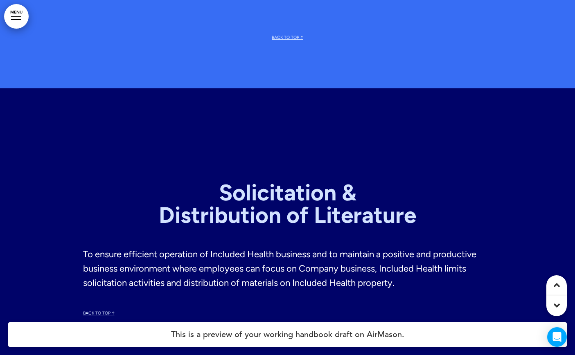
scroll to position [24895, 0]
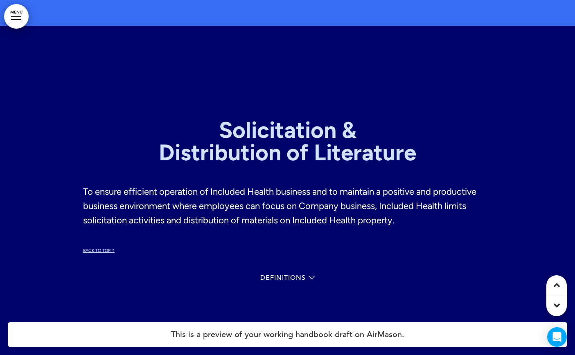
click at [303, 275] on span "Definitions" at bounding box center [282, 278] width 45 height 7
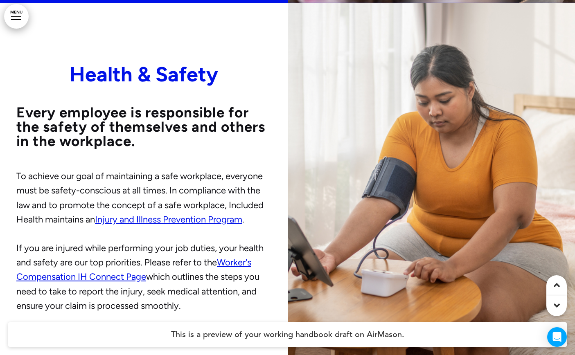
scroll to position [25899, 0]
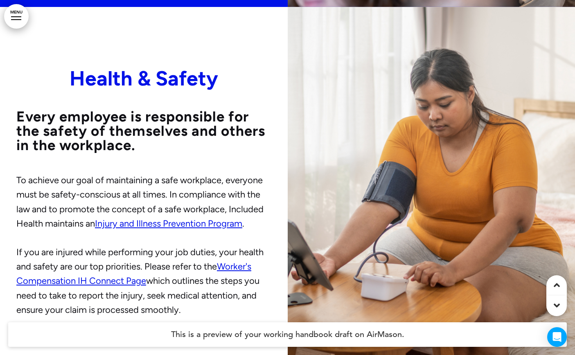
click at [213, 218] on link "Injury and Illness Prevention Program" at bounding box center [168, 223] width 147 height 11
click at [241, 261] on link "Worker's Compensation IH Connect Page" at bounding box center [133, 273] width 235 height 25
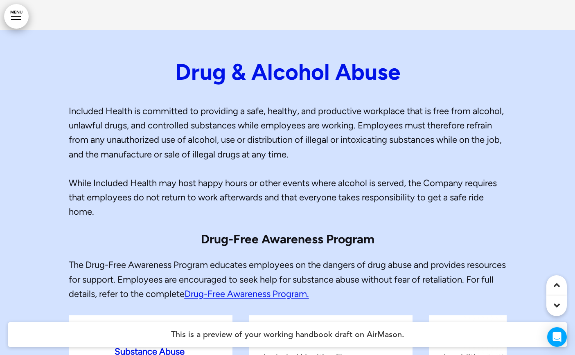
scroll to position [26748, 0]
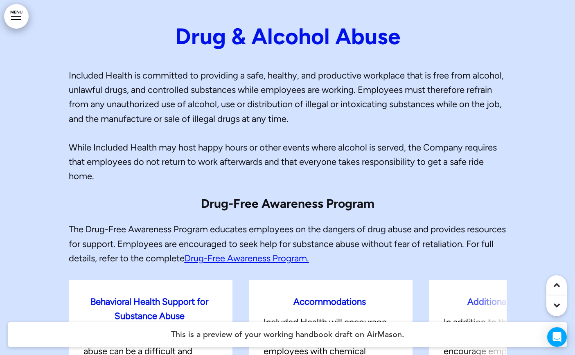
click at [309, 253] on link "Drug-Free Awareness Program." at bounding box center [247, 258] width 124 height 11
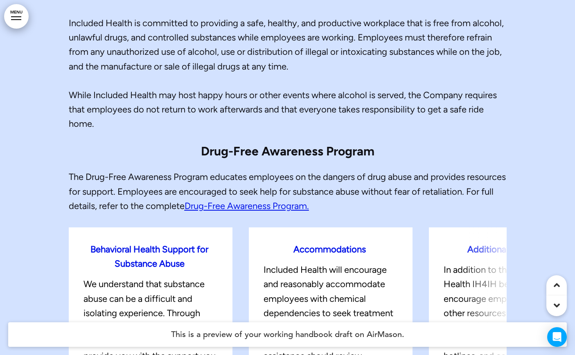
scroll to position [26804, 0]
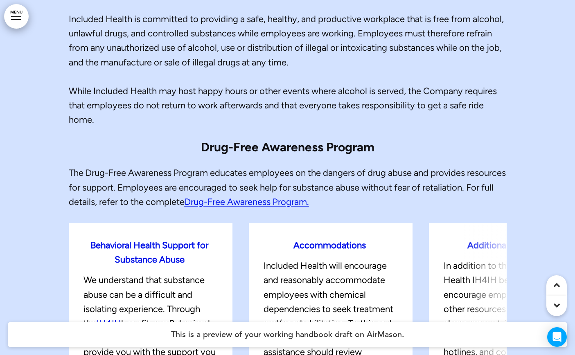
click at [112, 318] on link "﻿IH4IH" at bounding box center [109, 323] width 25 height 11
click at [320, 309] on p "Included Health will encourage and reasonably accommodate employees with chemic…" at bounding box center [329, 345] width 132 height 173
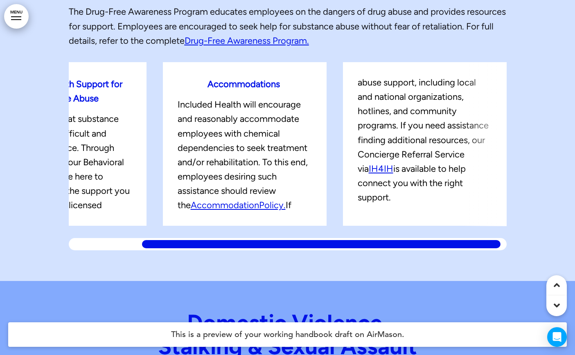
scroll to position [26981, 0]
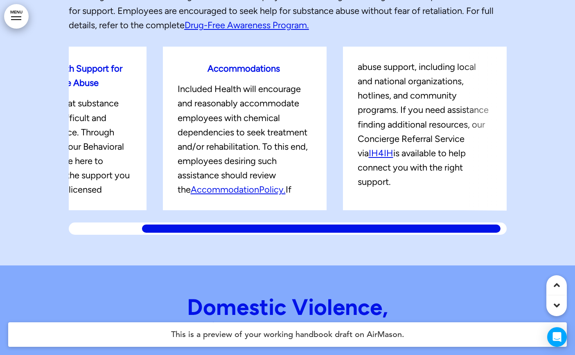
click at [374, 148] on link "﻿IH4IH" at bounding box center [381, 153] width 25 height 11
click at [372, 148] on link "﻿IH4IH" at bounding box center [381, 153] width 25 height 11
click at [369, 148] on link "﻿IH4IH" at bounding box center [381, 153] width 25 height 11
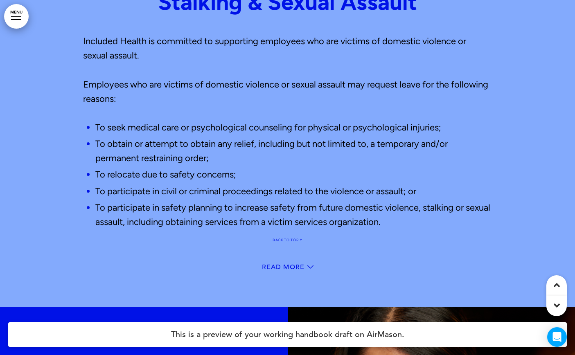
scroll to position [27317, 0]
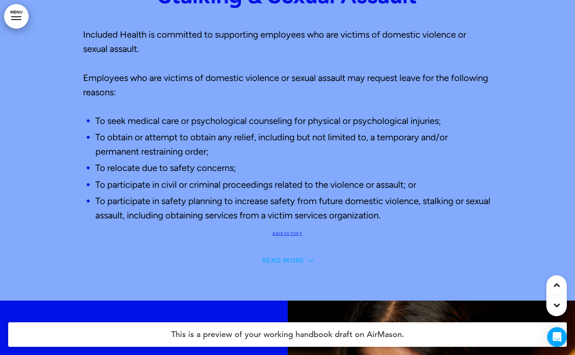
click at [297, 257] on span "Read More" at bounding box center [283, 260] width 43 height 7
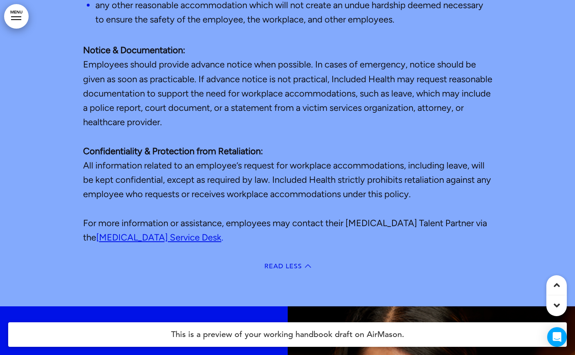
scroll to position [27742, 0]
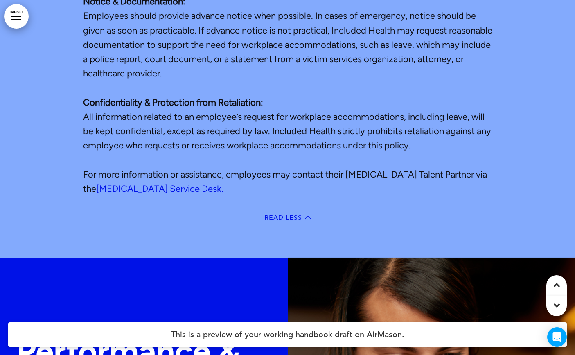
click at [221, 183] on link "[MEDICAL_DATA] Service Desk" at bounding box center [158, 188] width 125 height 11
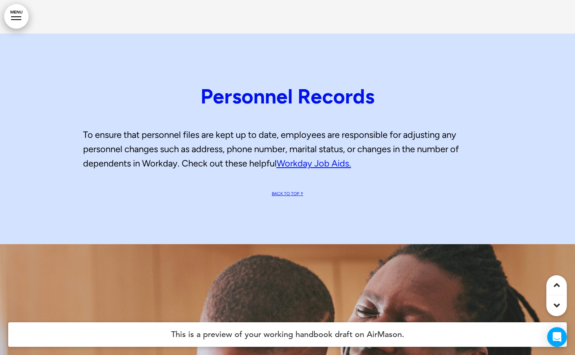
scroll to position [29139, 0]
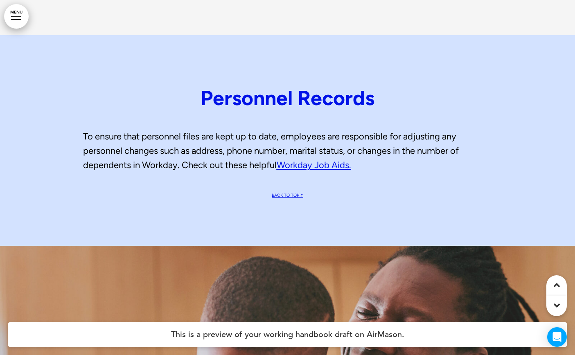
click at [333, 160] on link "Workday Job Aids.﻿" at bounding box center [314, 165] width 74 height 11
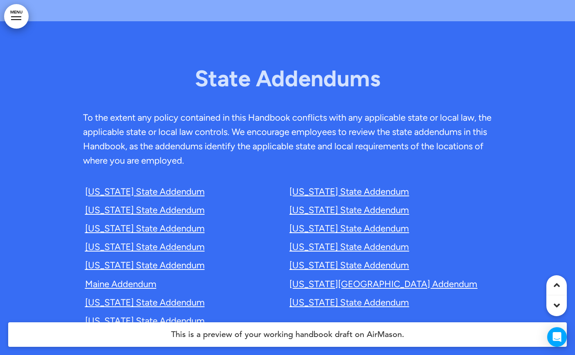
scroll to position [30170, 0]
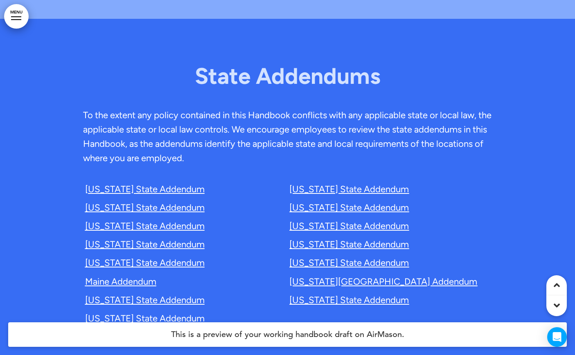
click at [386, 184] on link "[US_STATE] State Addendum" at bounding box center [348, 189] width 119 height 11
click at [163, 184] on link "[US_STATE] State Addendum" at bounding box center [144, 189] width 119 height 11
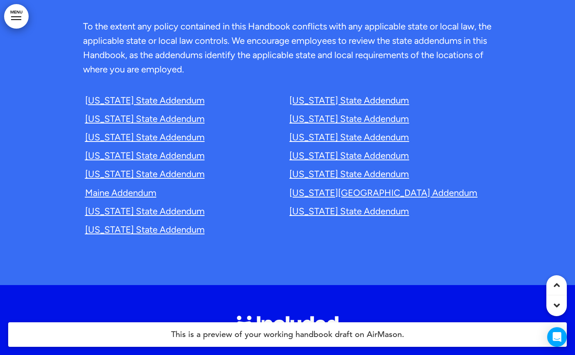
scroll to position [30362, 0]
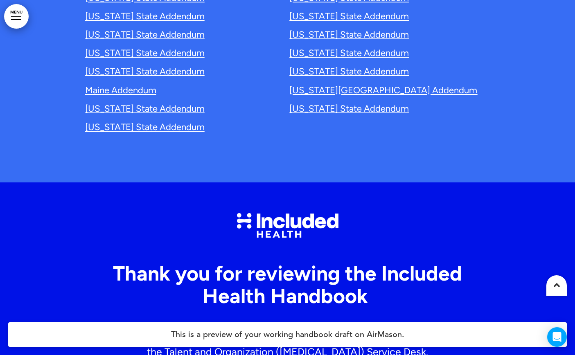
click at [288, 346] on link "Talent and Organization ([MEDICAL_DATA]) Service Desk" at bounding box center [294, 352] width 261 height 12
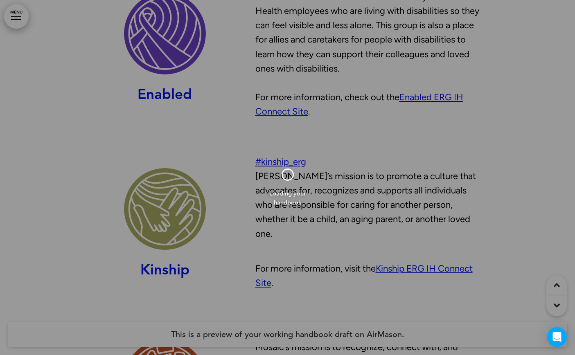
scroll to position [12911, 0]
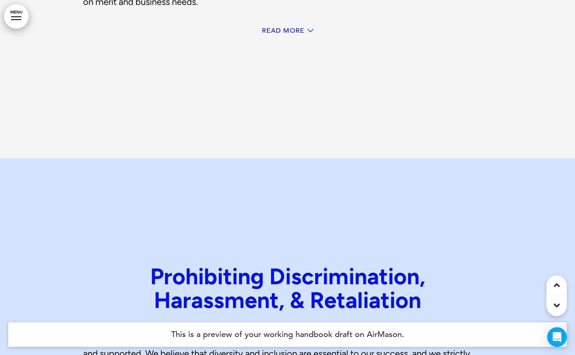
scroll to position [17107, 0]
